Goal: Find specific page/section: Find specific page/section

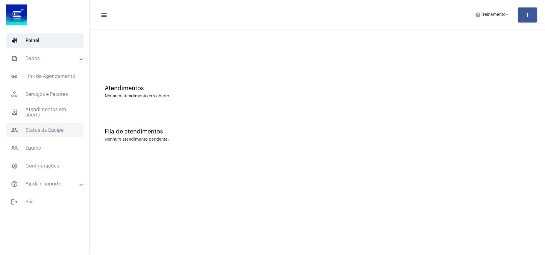
click at [36, 132] on span "people Status da Equipe" at bounding box center [44, 130] width 77 height 14
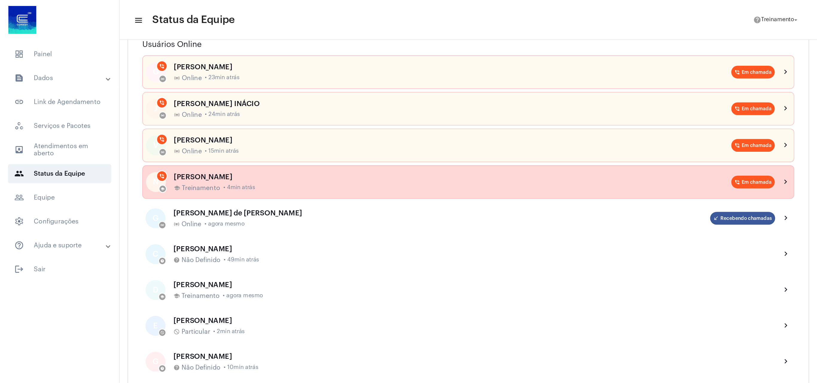
scroll to position [80, 0]
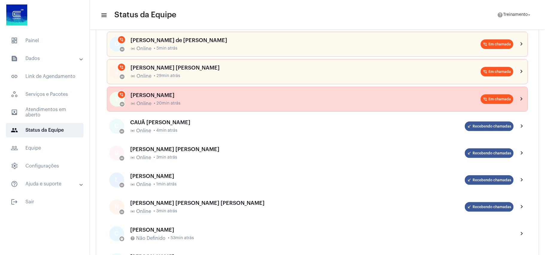
scroll to position [90, 0]
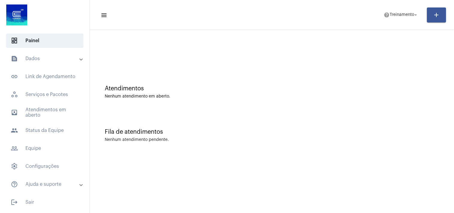
click at [316, 94] on div "Nenhum atendimento em aberto." at bounding box center [272, 96] width 334 height 4
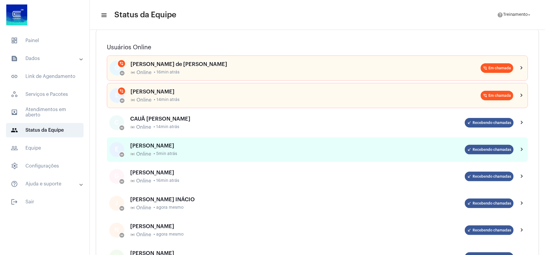
scroll to position [80, 0]
